Goal: Task Accomplishment & Management: Manage account settings

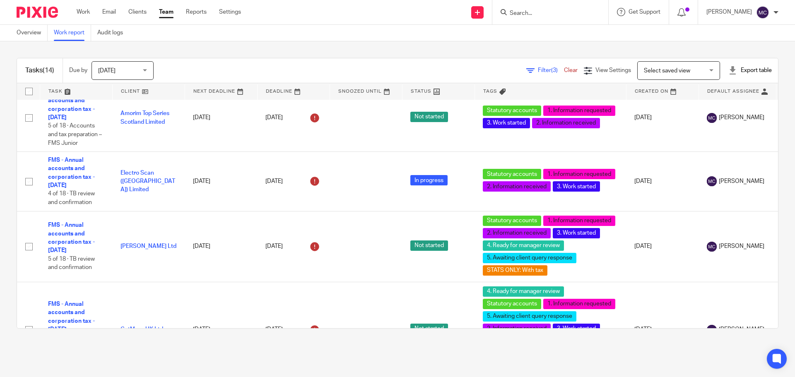
scroll to position [207, 0]
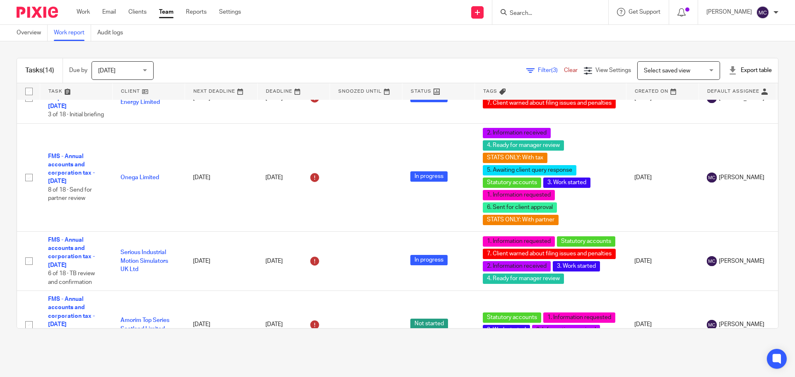
click at [551, 73] on span "(3)" at bounding box center [554, 70] width 7 height 6
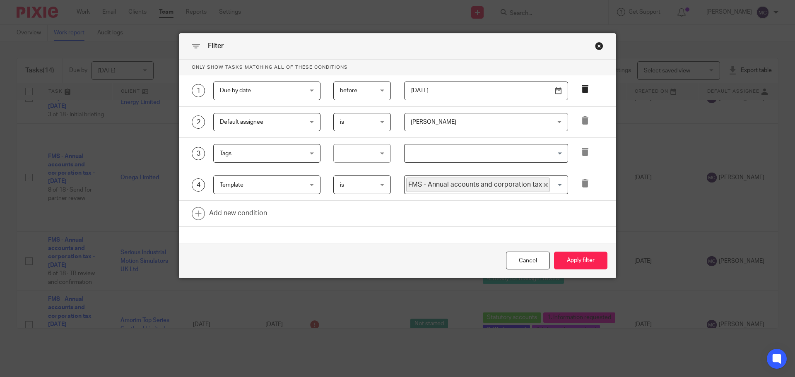
click at [582, 89] on icon at bounding box center [585, 89] width 8 height 8
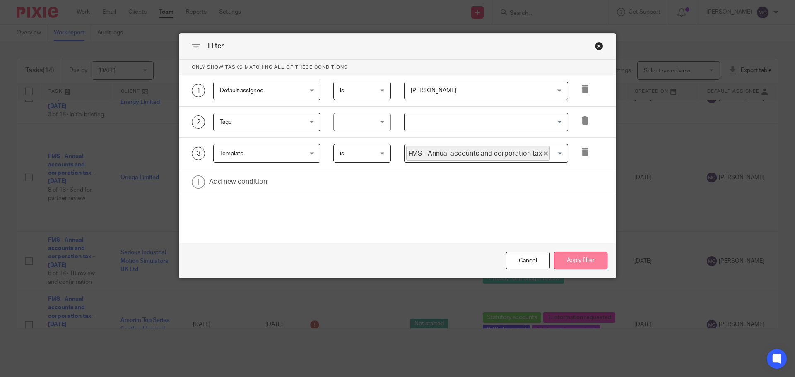
click at [563, 262] on button "Apply filter" at bounding box center [580, 261] width 53 height 18
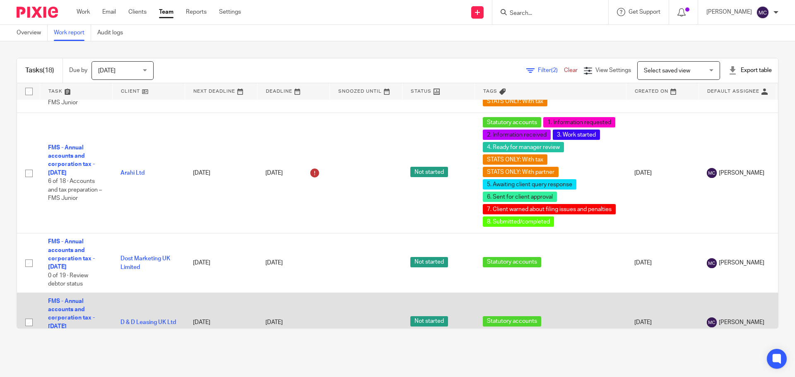
scroll to position [910, 0]
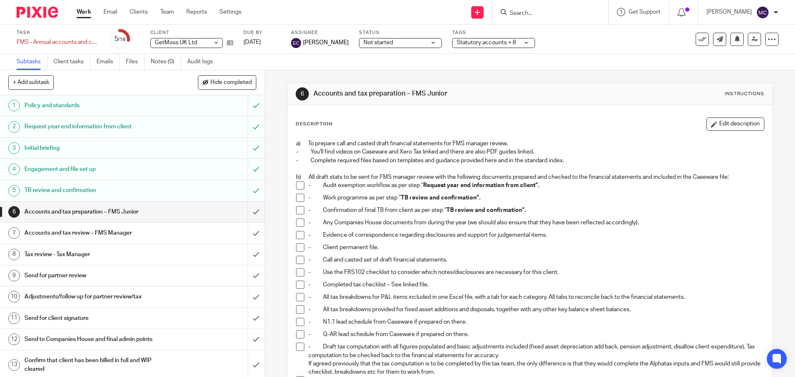
scroll to position [186, 0]
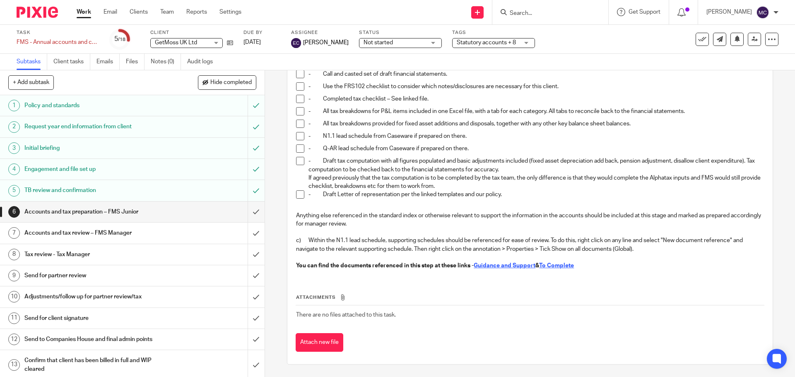
click at [99, 192] on h1 "TB review and confirmation" at bounding box center [95, 190] width 143 height 12
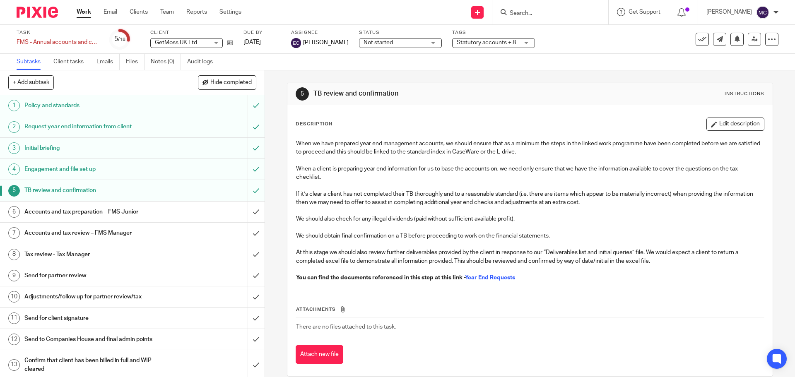
click at [488, 45] on span "Statutory accounts + 8" at bounding box center [485, 43] width 59 height 6
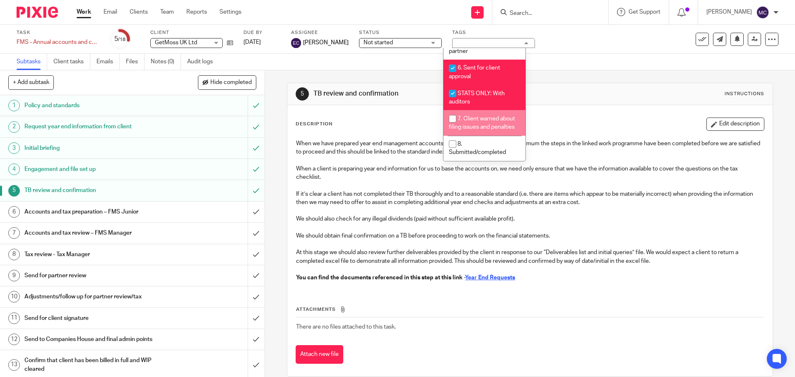
scroll to position [300, 0]
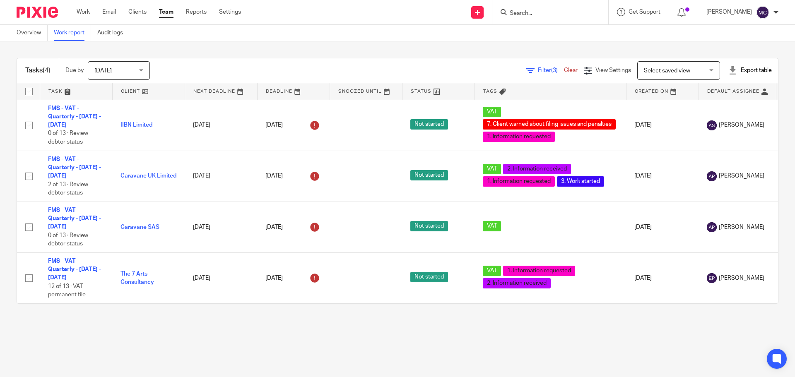
click at [538, 68] on span "Filter (3)" at bounding box center [551, 70] width 26 height 6
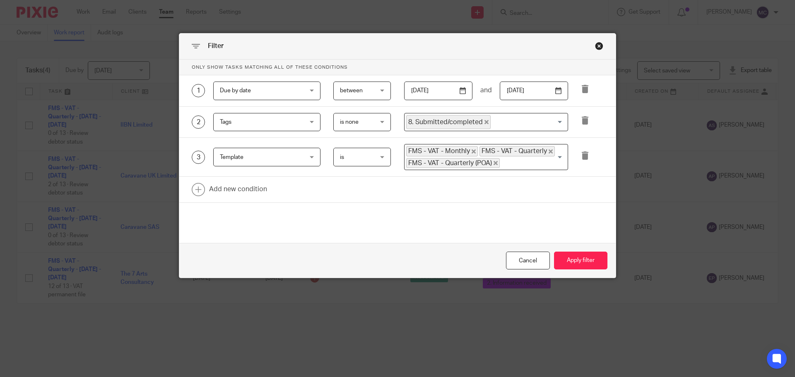
click at [447, 91] on input "2025-07-14" at bounding box center [438, 91] width 68 height 19
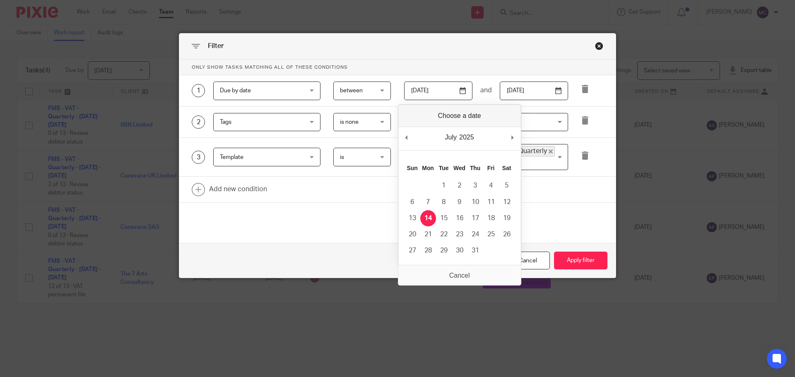
click at [361, 91] on span "between" at bounding box center [360, 90] width 41 height 17
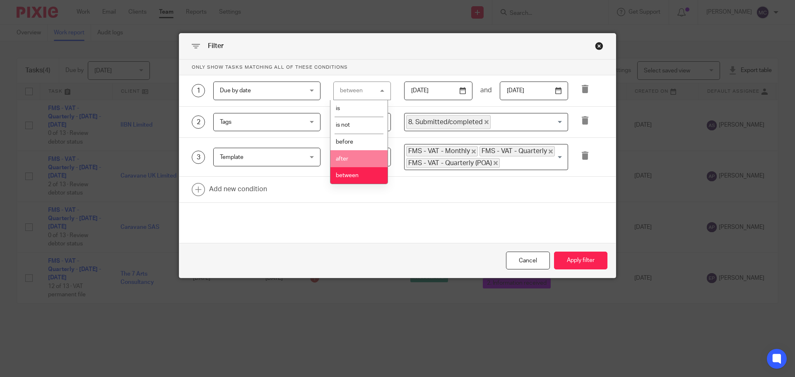
click at [365, 157] on li "after" at bounding box center [358, 158] width 57 height 17
click at [447, 91] on input "2025-07-14" at bounding box center [486, 91] width 164 height 19
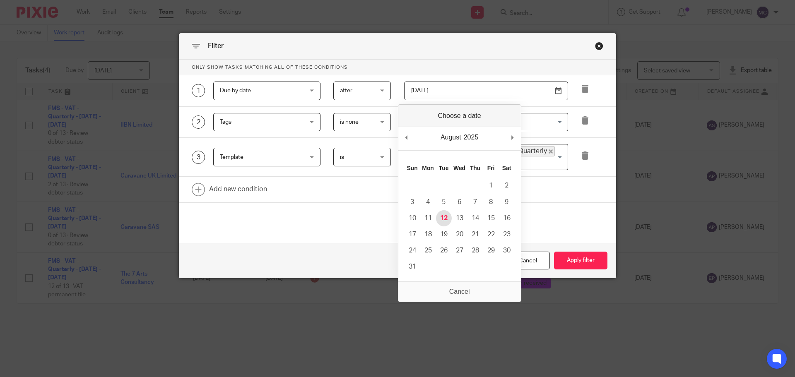
type input "2025-08-12"
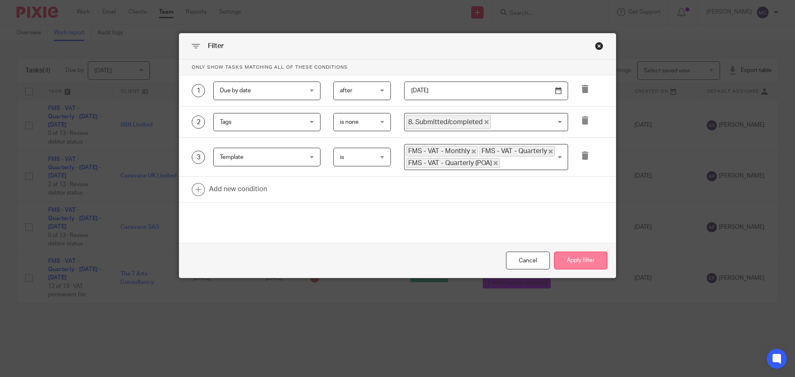
click at [573, 264] on button "Apply filter" at bounding box center [580, 261] width 53 height 18
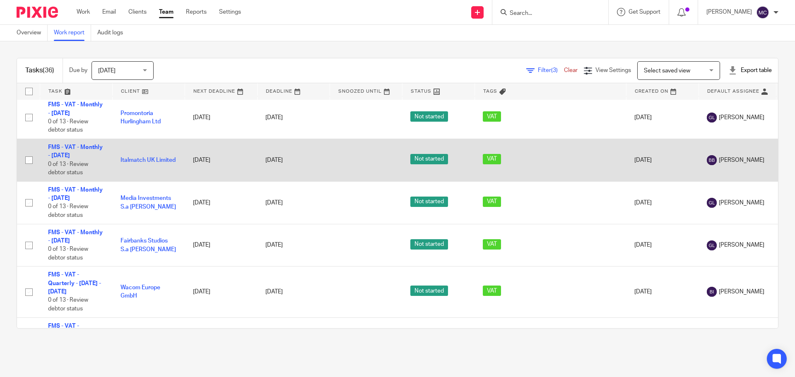
scroll to position [1660, 0]
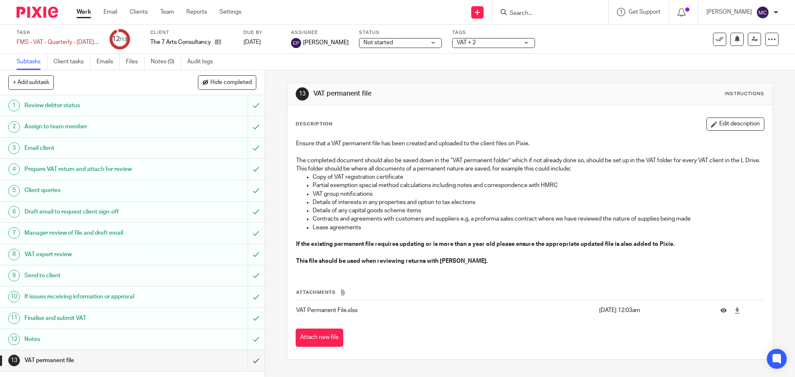
click at [194, 319] on div "Finalise and submit VAT" at bounding box center [131, 318] width 215 height 12
